Goal: Information Seeking & Learning: Learn about a topic

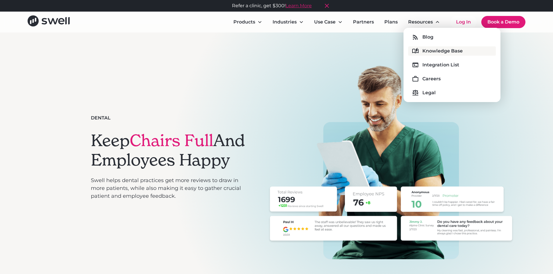
click at [434, 53] on div "Knowledge Base" at bounding box center [442, 51] width 40 height 7
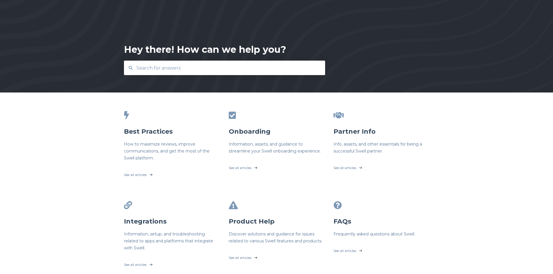
scroll to position [29, 0]
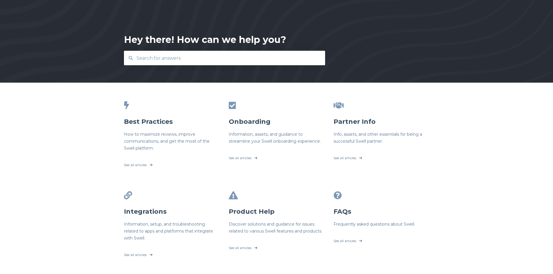
click at [145, 217] on div " Integrations Information, setup, and troubleshooting related to apps and plat…" at bounding box center [172, 226] width 96 height 70
click at [176, 59] on input "text" at bounding box center [224, 58] width 183 height 12
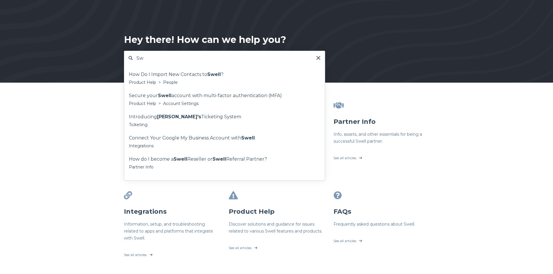
type input "S"
type input "m"
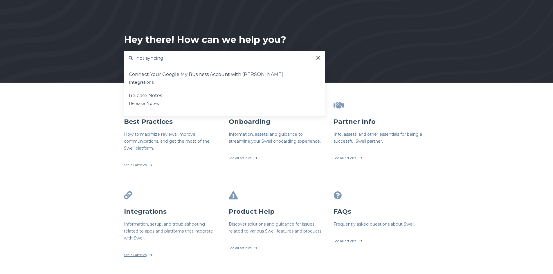
type input "not syncing"
click at [149, 253] on link "See all articles" at bounding box center [172, 253] width 96 height 15
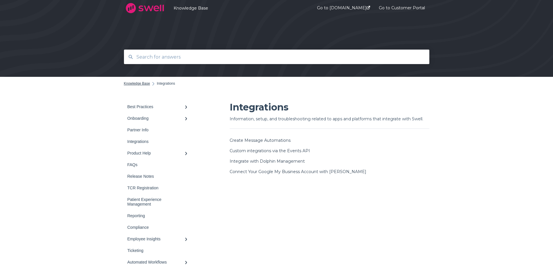
click at [140, 85] on span "Knowledge Base" at bounding box center [137, 84] width 26 height 4
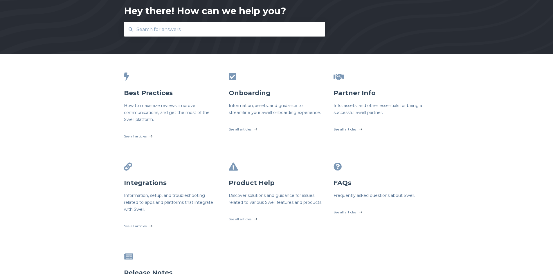
scroll to position [58, 0]
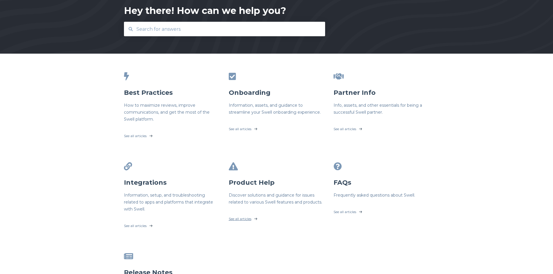
click at [253, 221] on link "See all articles" at bounding box center [277, 217] width 96 height 15
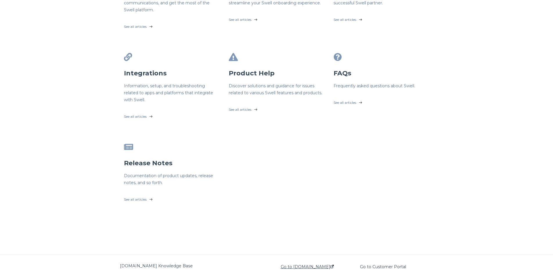
scroll to position [177, 0]
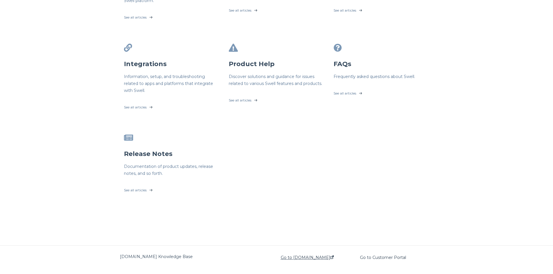
click at [312, 259] on link "Go to swellcx.com" at bounding box center [307, 257] width 53 height 5
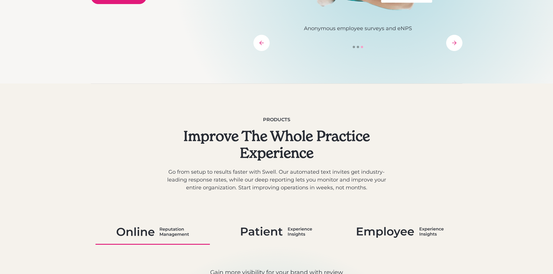
scroll to position [203, 0]
